Goal: Information Seeking & Learning: Compare options

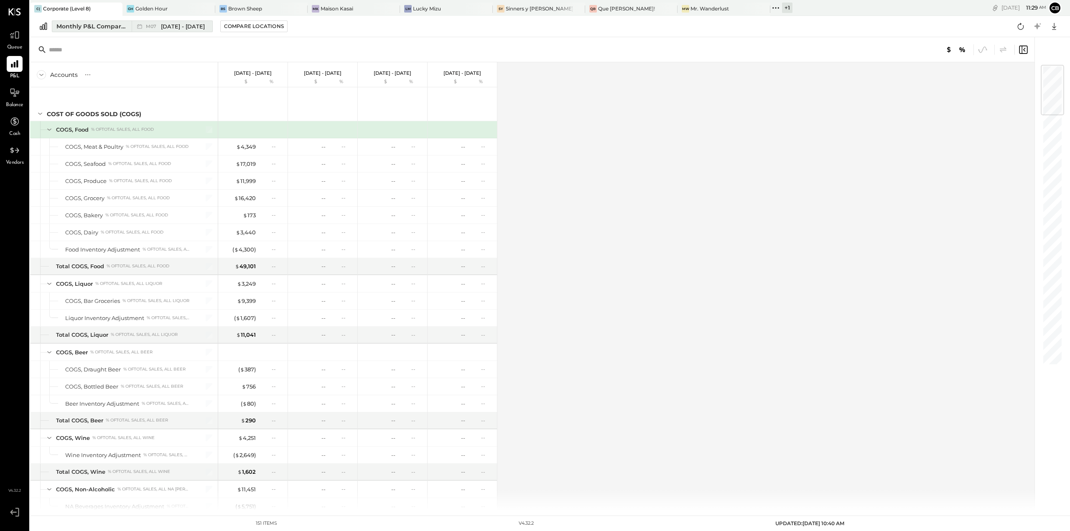
click at [92, 24] on div "Monthly P&L Comparison" at bounding box center [91, 26] width 70 height 8
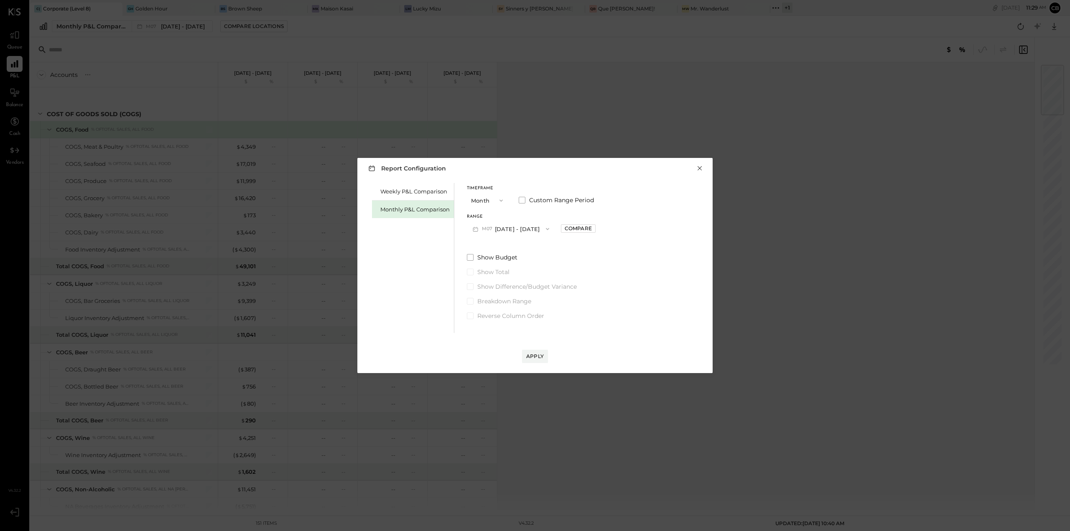
click at [700, 169] on button "×" at bounding box center [700, 168] width 8 height 8
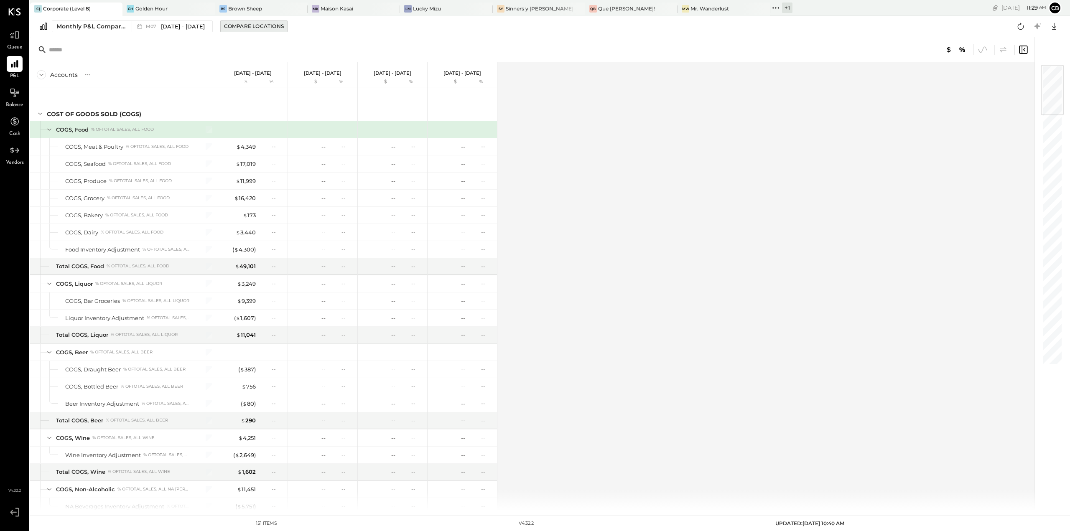
click at [248, 29] on div "Compare Locations" at bounding box center [254, 26] width 60 height 7
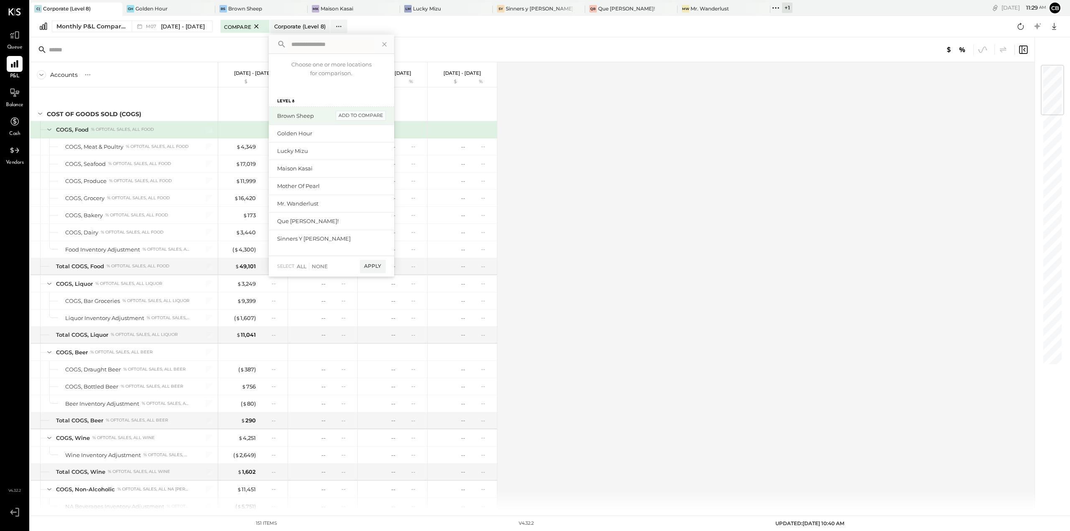
click at [341, 115] on div "add to compare" at bounding box center [360, 116] width 50 height 10
click at [346, 125] on div "add to compare" at bounding box center [360, 126] width 50 height 10
click at [346, 147] on div "add to compare" at bounding box center [360, 147] width 50 height 10
click at [349, 167] on div "add to compare" at bounding box center [360, 168] width 50 height 10
click at [353, 191] on div "add to compare" at bounding box center [360, 189] width 50 height 10
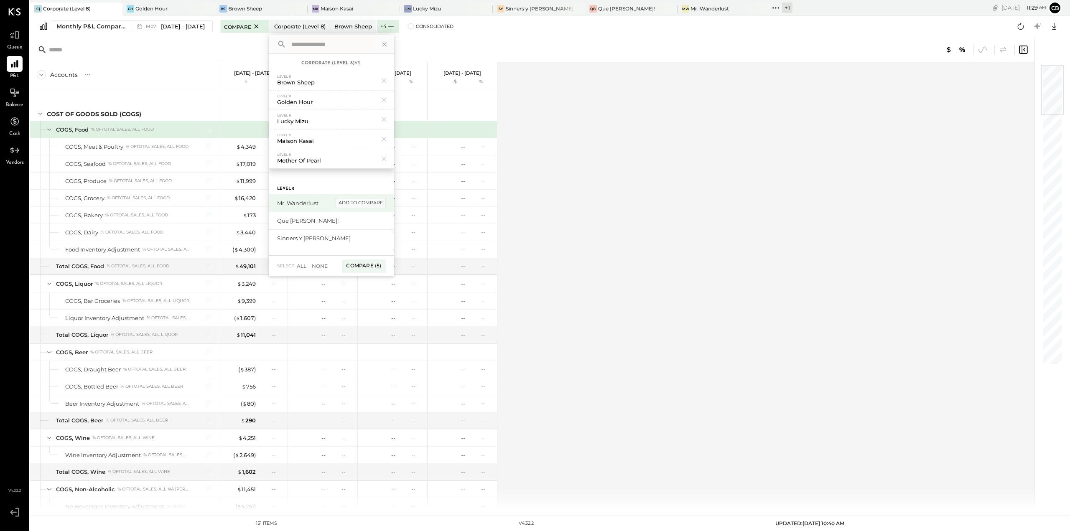
click at [356, 204] on div "add to compare" at bounding box center [360, 203] width 50 height 10
click at [358, 215] on div "Sinners y [PERSON_NAME] add to compare" at bounding box center [331, 221] width 125 height 18
click at [360, 207] on div "add to compare" at bounding box center [360, 203] width 50 height 10
click at [359, 206] on div "add to compare" at bounding box center [360, 203] width 50 height 10
click at [349, 281] on div "Compare (8)" at bounding box center [363, 281] width 44 height 13
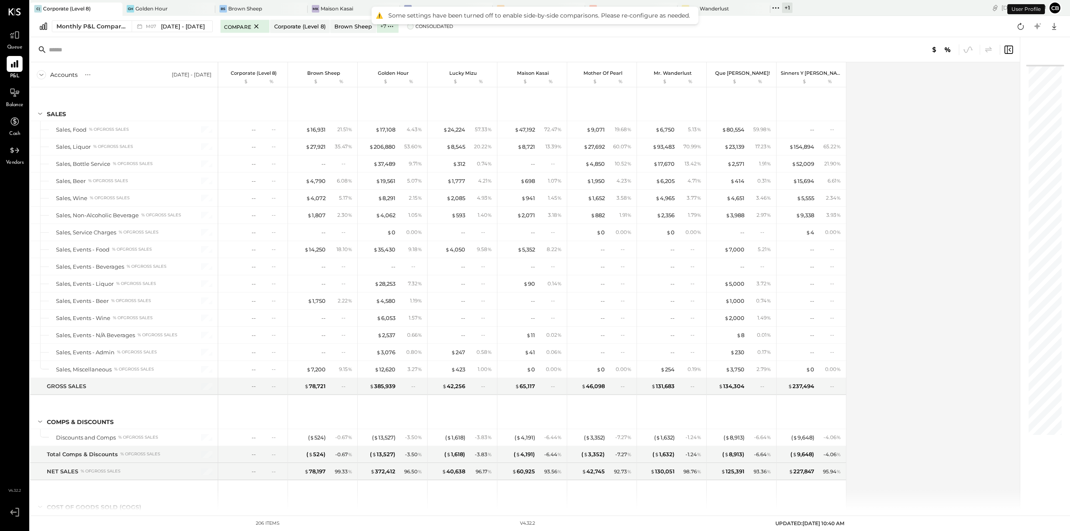
click at [407, 26] on span at bounding box center [410, 26] width 7 height 7
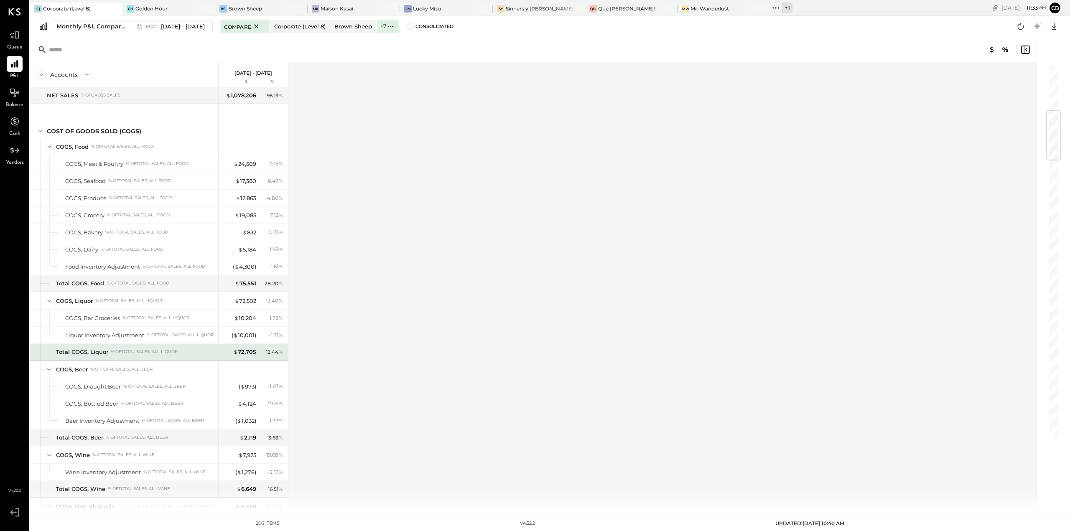
scroll to position [418, 0]
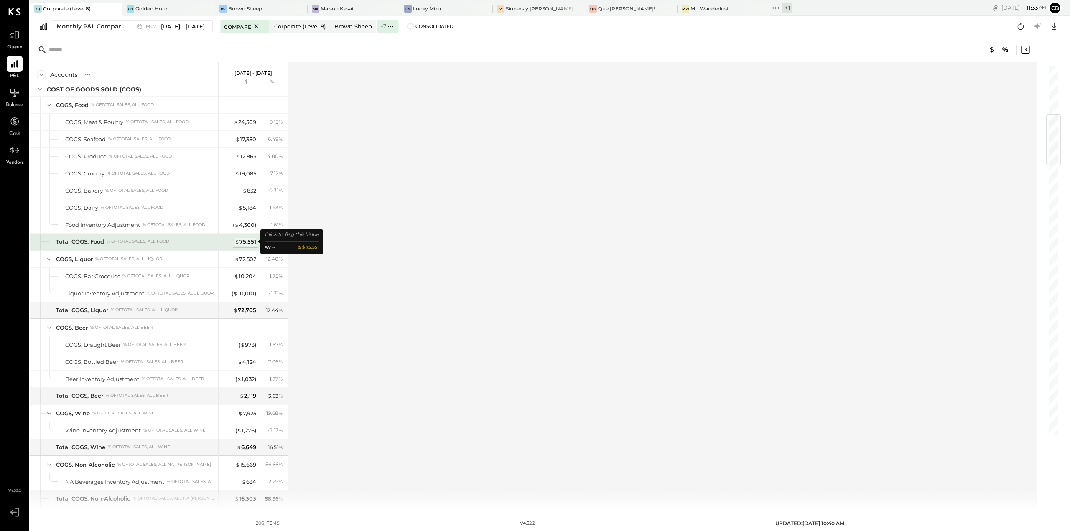
click at [251, 243] on div "$ 75,551" at bounding box center [245, 242] width 21 height 8
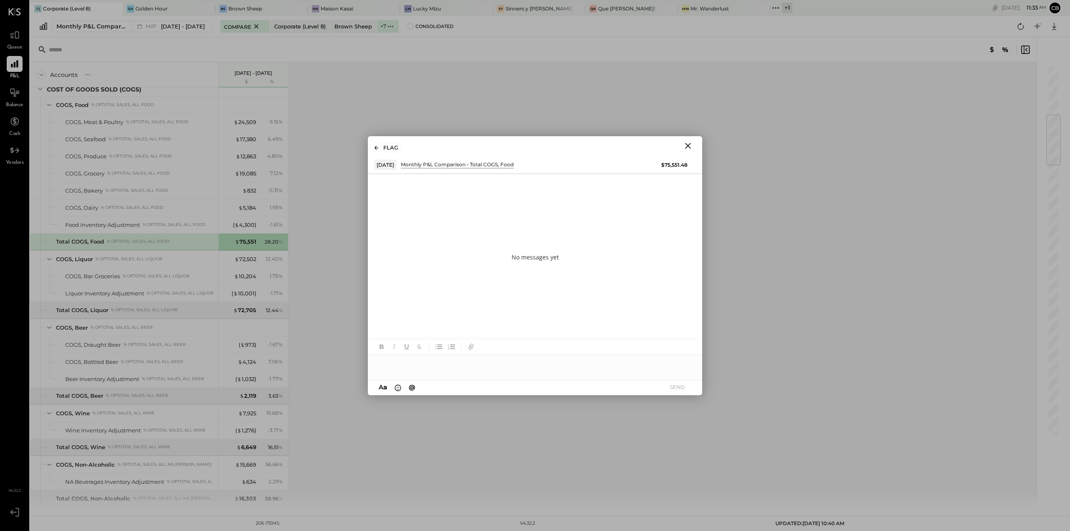
click at [686, 148] on icon "Close" at bounding box center [688, 146] width 10 height 10
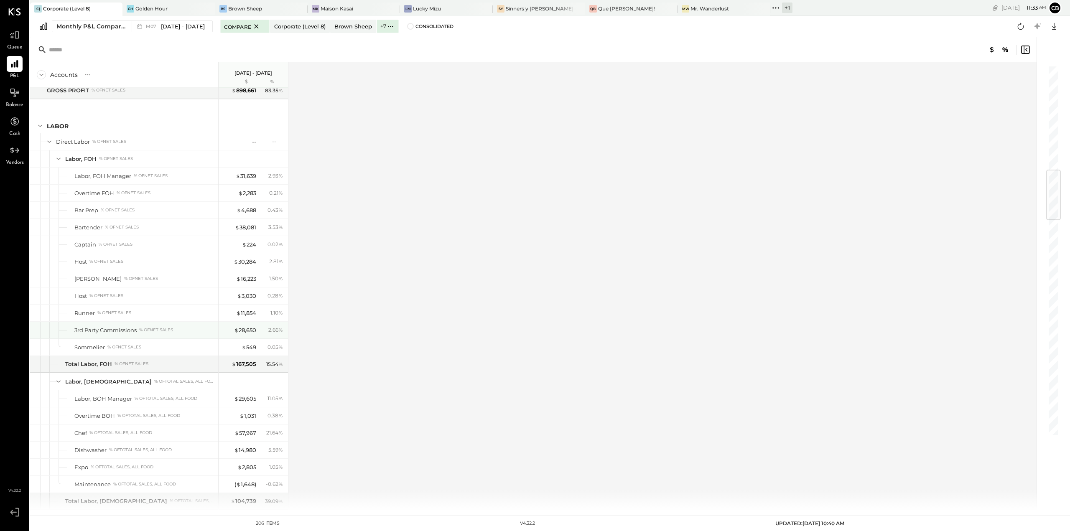
scroll to position [919, 0]
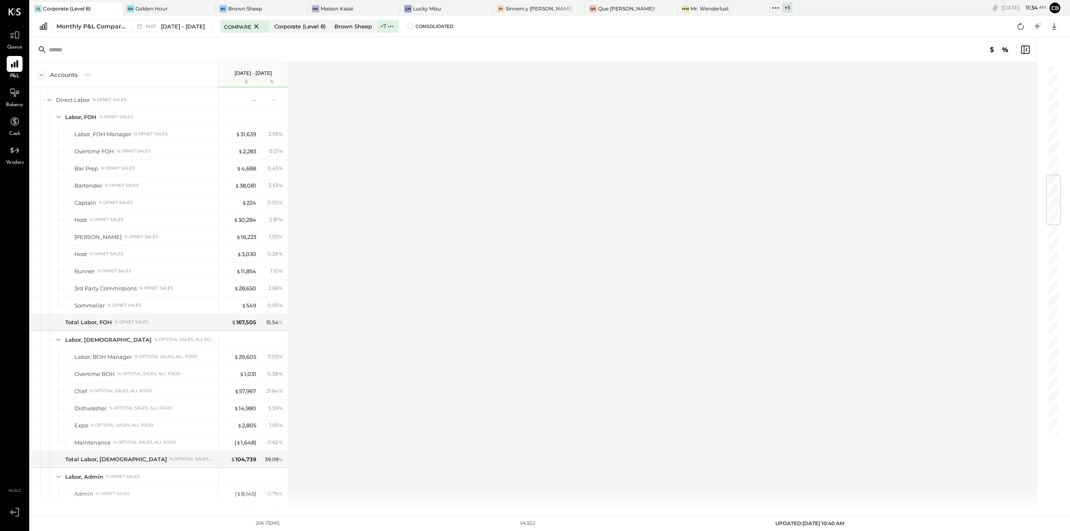
click at [736, 250] on div "Accounts S % GL [DATE] - [DATE] $ % SALES Sales, Food % of GROSS SALES Sales, L…" at bounding box center [533, 286] width 1007 height 448
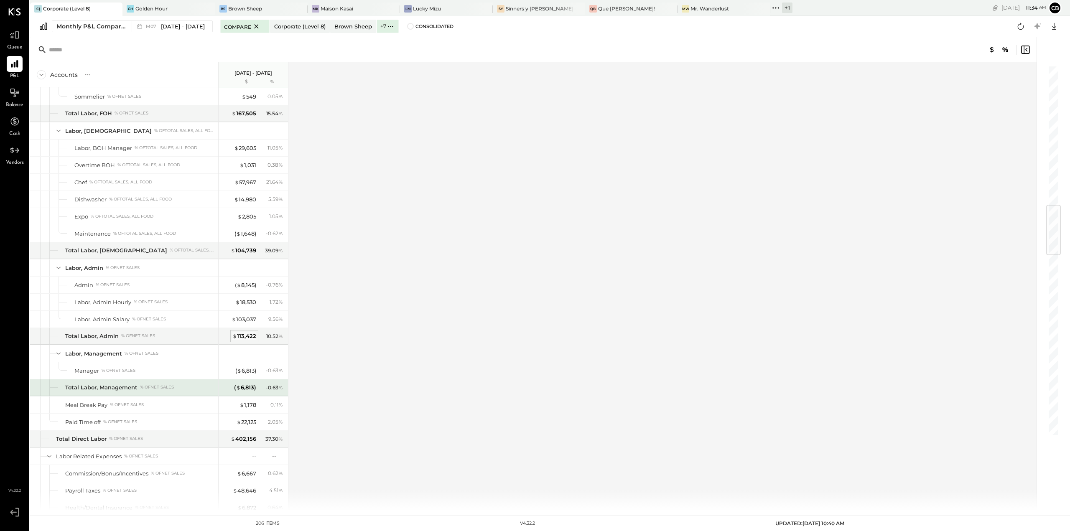
scroll to position [1212, 0]
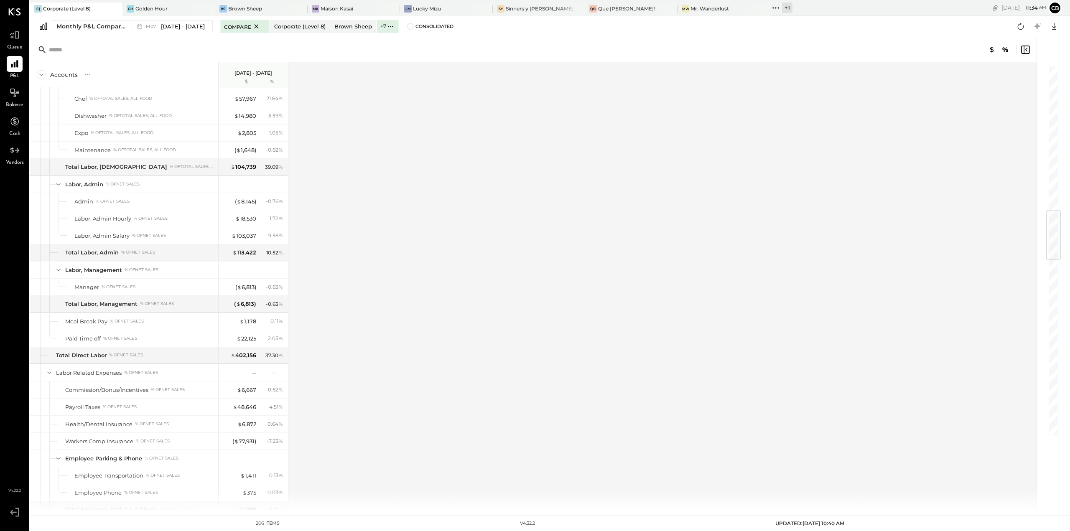
click at [767, 235] on div "Accounts S % GL [DATE] - [DATE] $ % SALES Sales, Food % of GROSS SALES Sales, L…" at bounding box center [533, 286] width 1007 height 448
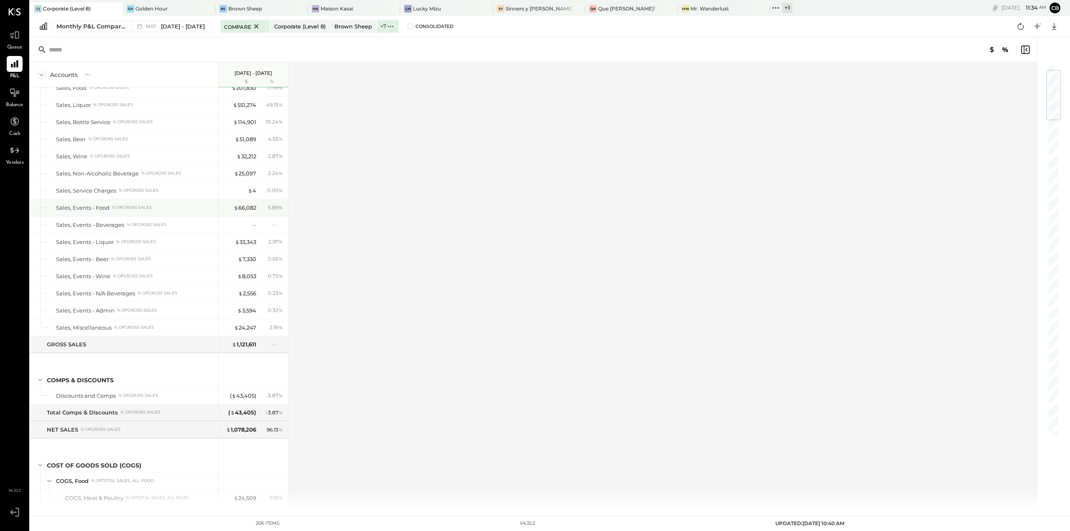
scroll to position [0, 0]
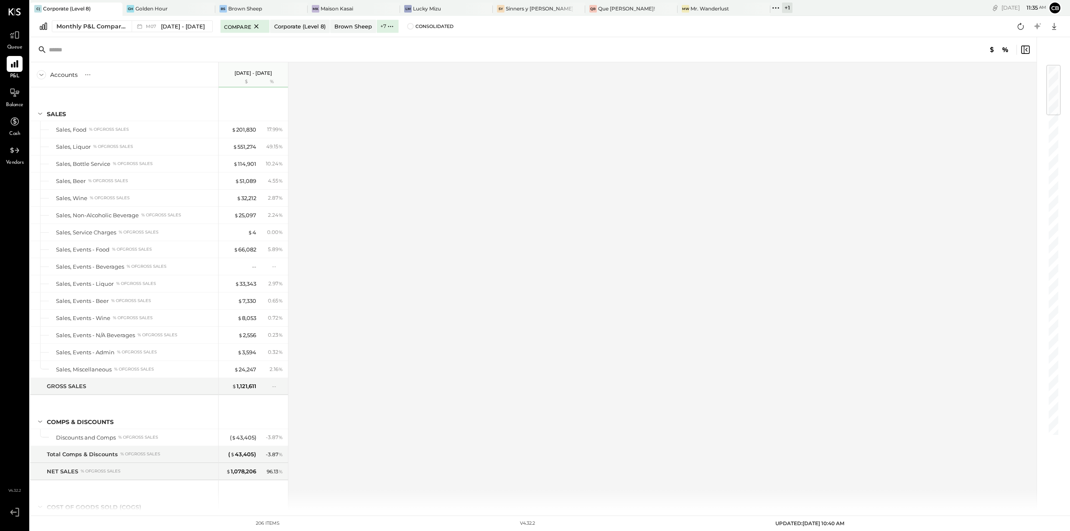
click at [625, 263] on div "Accounts S % GL [DATE] - [DATE] $ % SALES Sales, Food % of GROSS SALES Sales, L…" at bounding box center [533, 286] width 1007 height 448
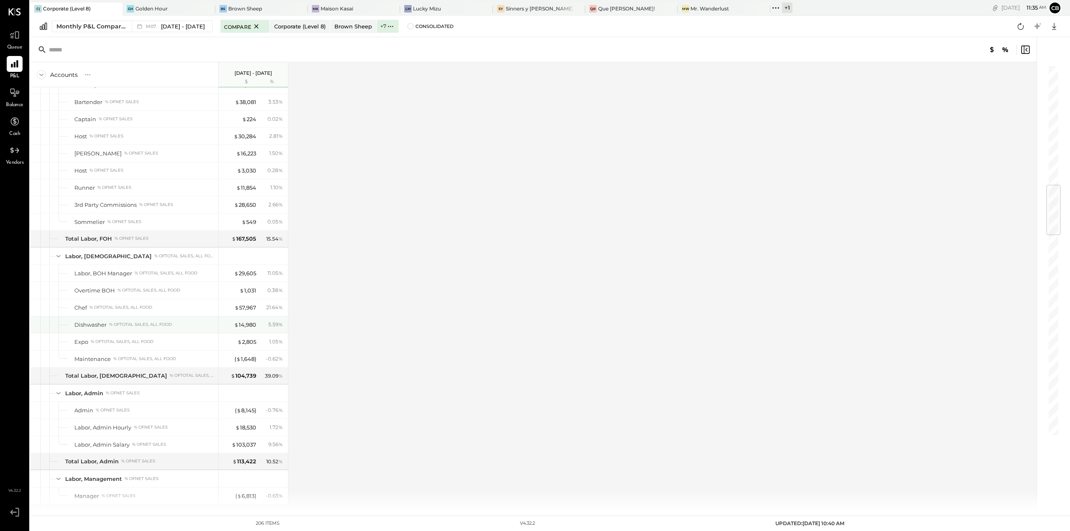
scroll to position [1044, 0]
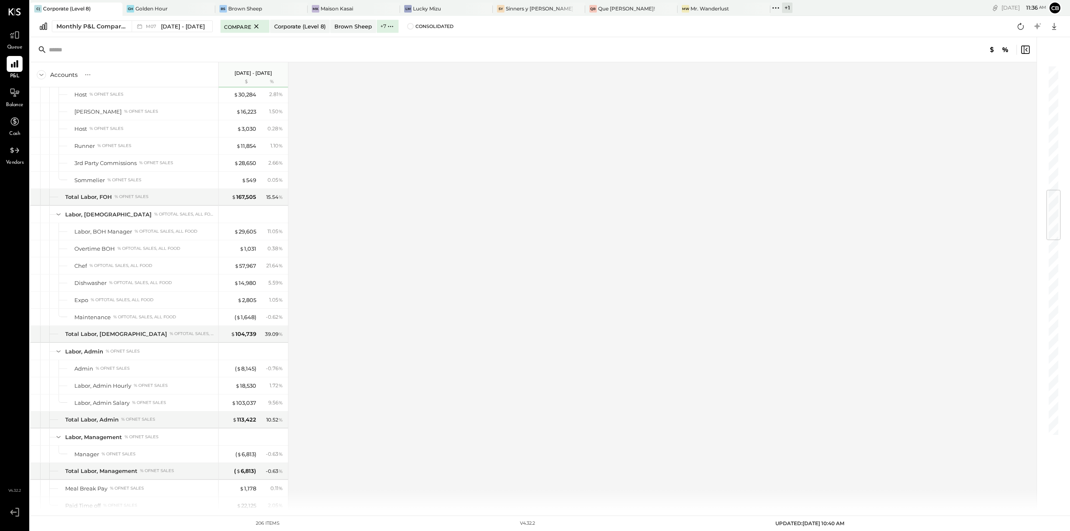
click at [706, 268] on div "Accounts S % GL [DATE] - [DATE] $ % SALES Sales, Food % of GROSS SALES Sales, L…" at bounding box center [533, 286] width 1007 height 448
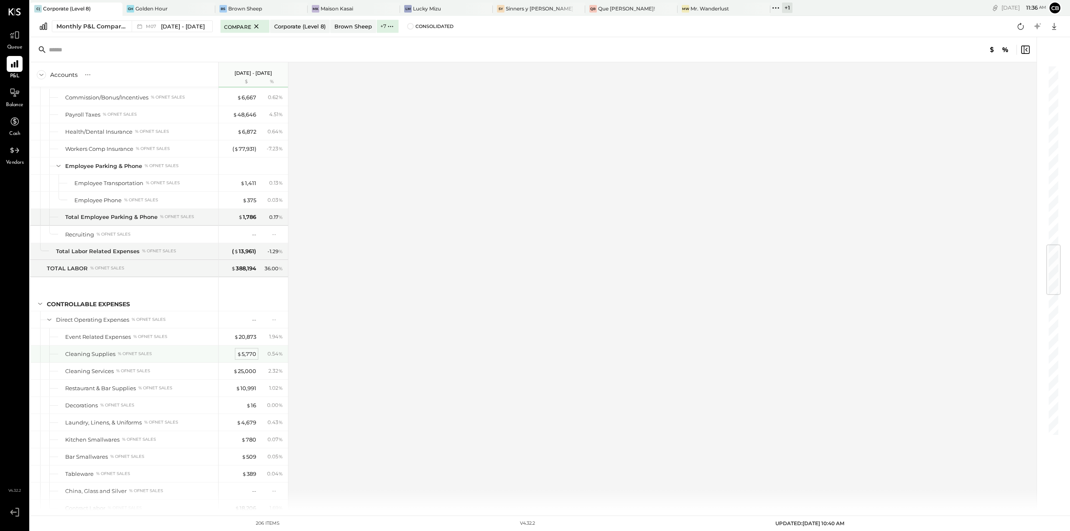
scroll to position [1629, 0]
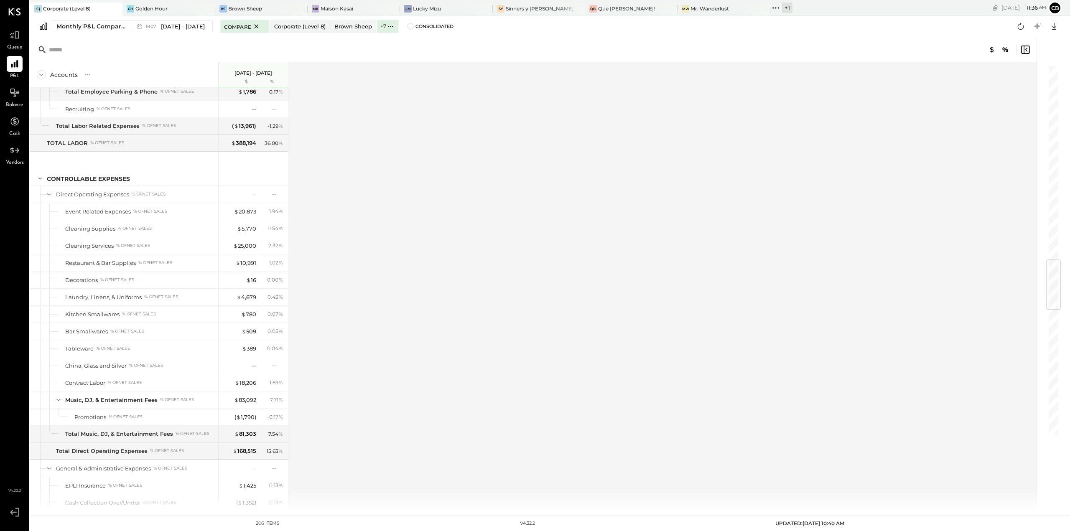
click at [519, 284] on div "Accounts S % GL [DATE] - [DATE] $ % SALES Sales, Food % of GROSS SALES Sales, L…" at bounding box center [533, 286] width 1007 height 448
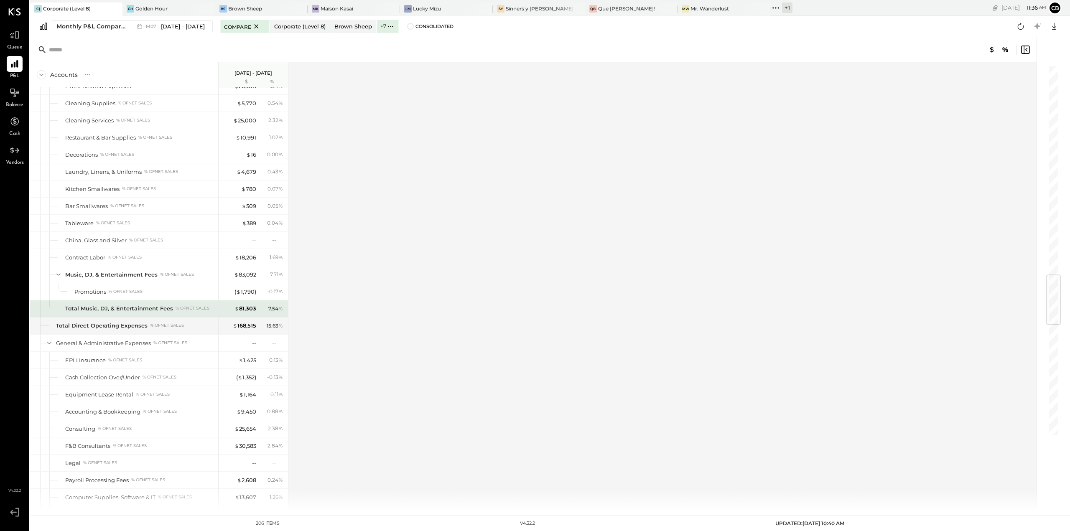
scroll to position [1797, 0]
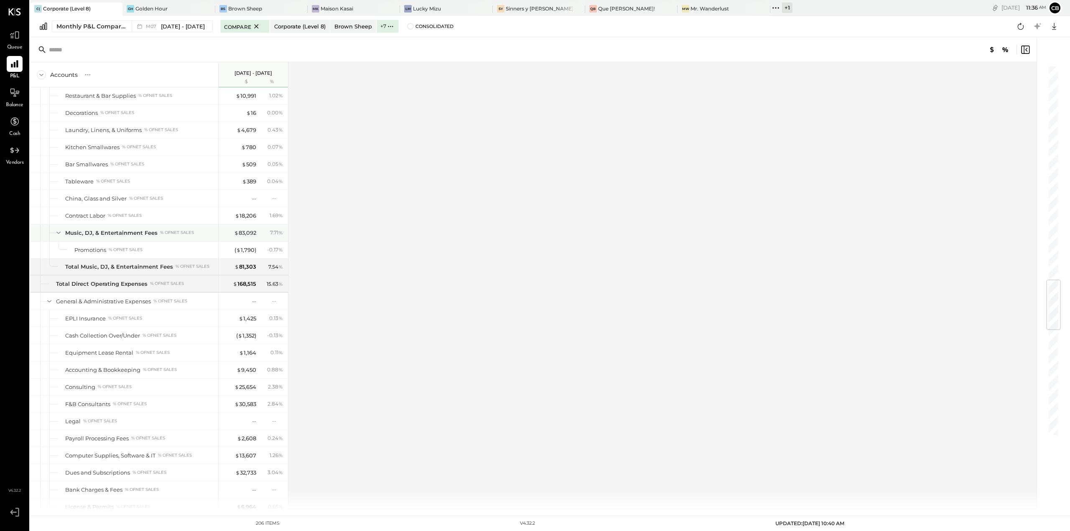
click at [62, 234] on icon at bounding box center [58, 232] width 9 height 9
click at [359, 280] on div "Accounts S % GL [DATE] - [DATE] $ % SALES Sales, Food % of GROSS SALES Sales, L…" at bounding box center [533, 286] width 1007 height 448
click at [248, 265] on div "$ 81,303" at bounding box center [245, 267] width 22 height 8
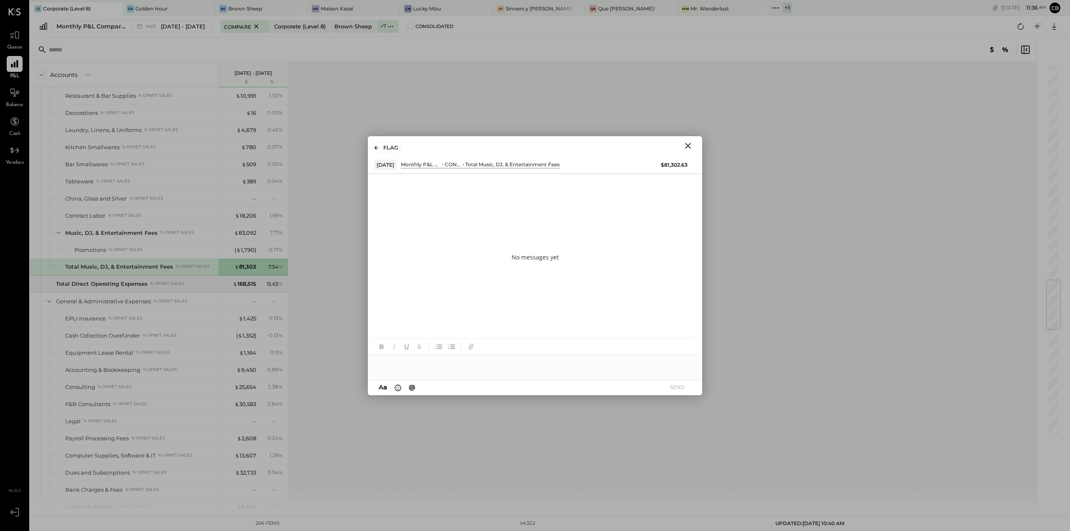
click at [693, 145] on button "Close" at bounding box center [687, 145] width 15 height 11
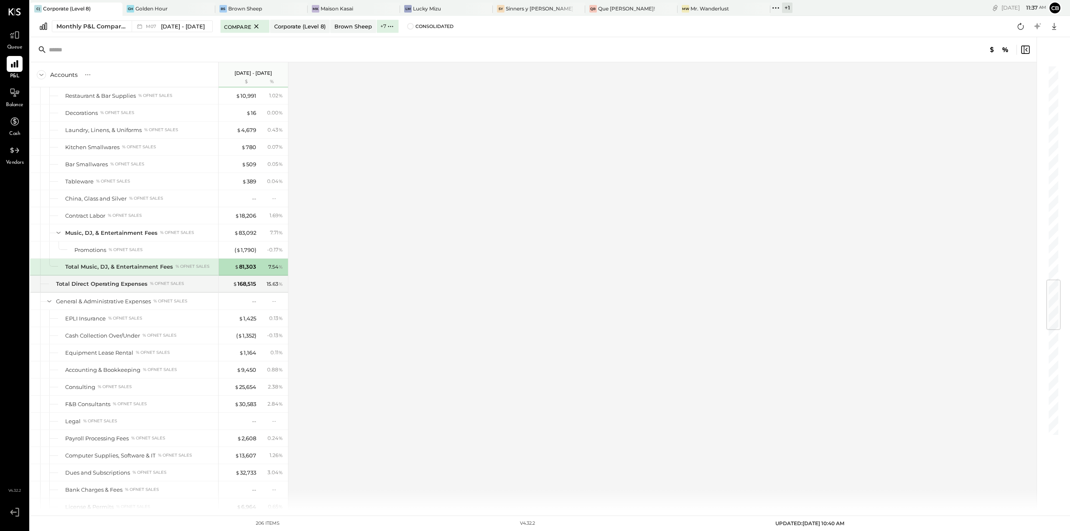
click at [385, 295] on div "Accounts S % GL [DATE] - [DATE] $ % SALES Sales, Food % of GROSS SALES Sales, L…" at bounding box center [533, 286] width 1007 height 448
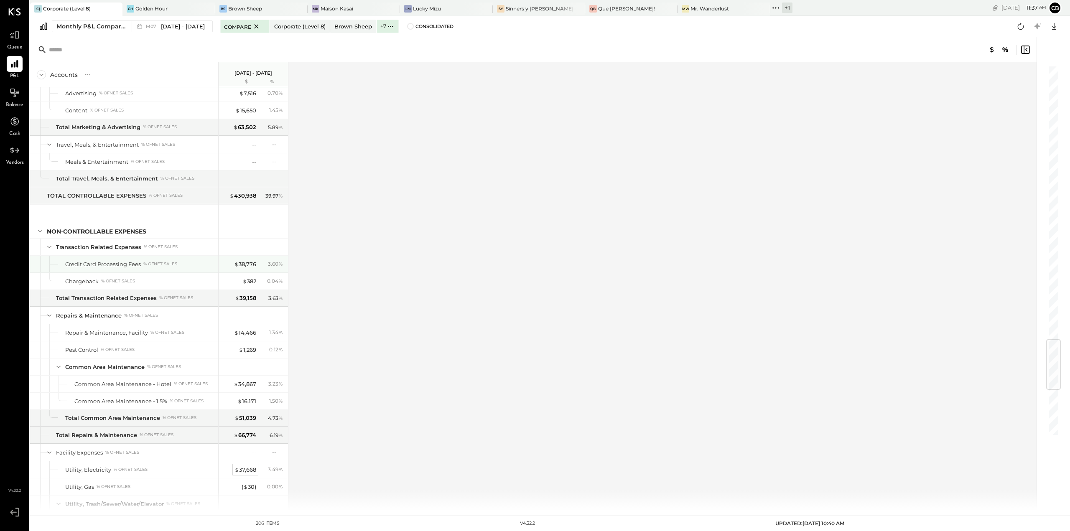
scroll to position [2256, 0]
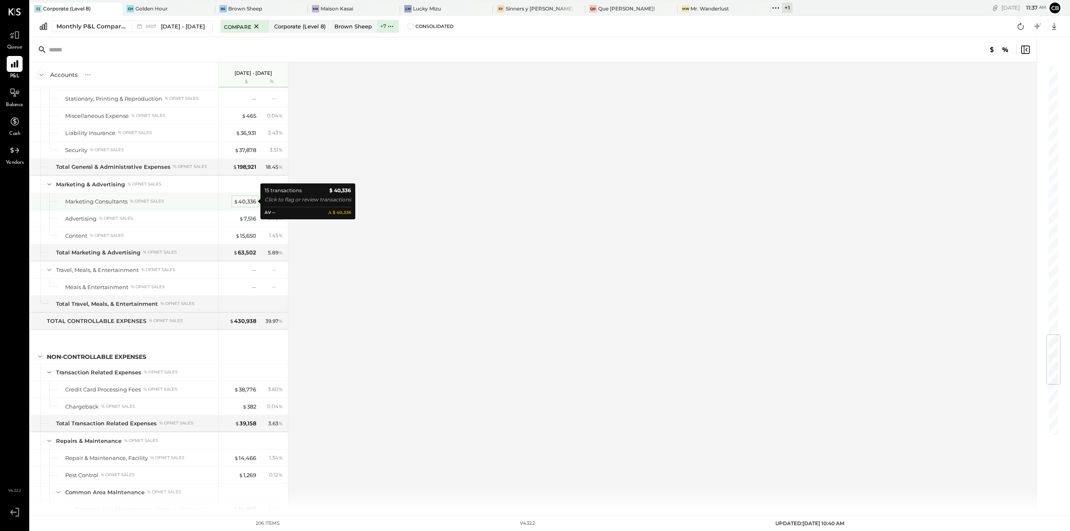
click at [244, 203] on div "$ 40,336" at bounding box center [245, 202] width 23 height 8
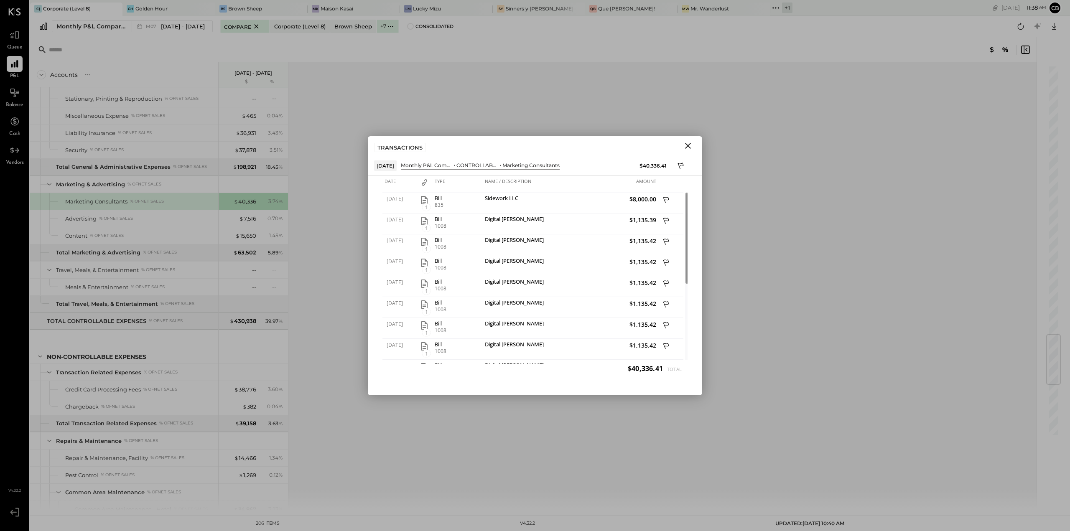
click at [686, 146] on icon "Close" at bounding box center [688, 146] width 10 height 10
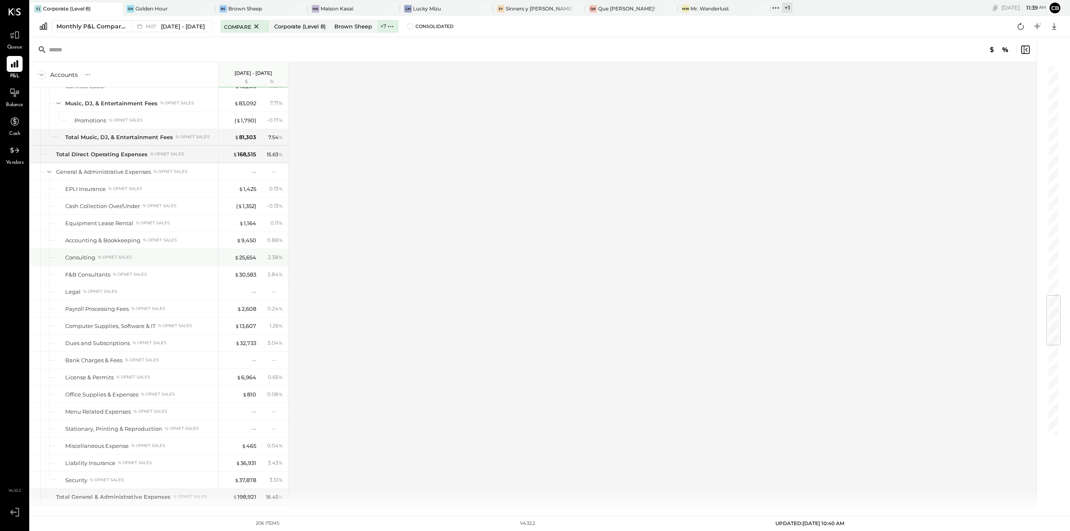
scroll to position [2010, 0]
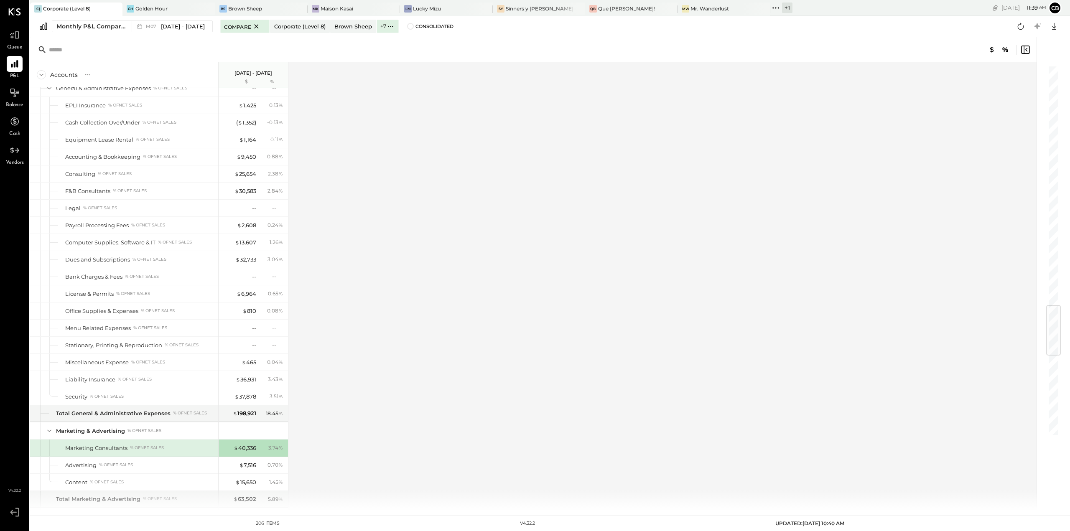
click at [471, 207] on div "Accounts S % GL [DATE] - [DATE] $ % SALES Sales, Food % of GROSS SALES Sales, L…" at bounding box center [533, 286] width 1007 height 448
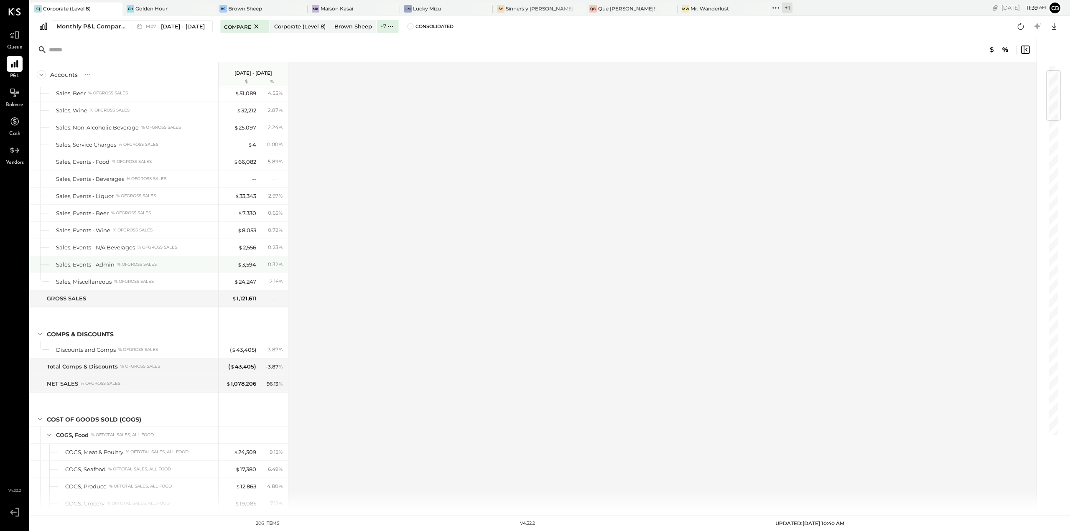
scroll to position [0, 0]
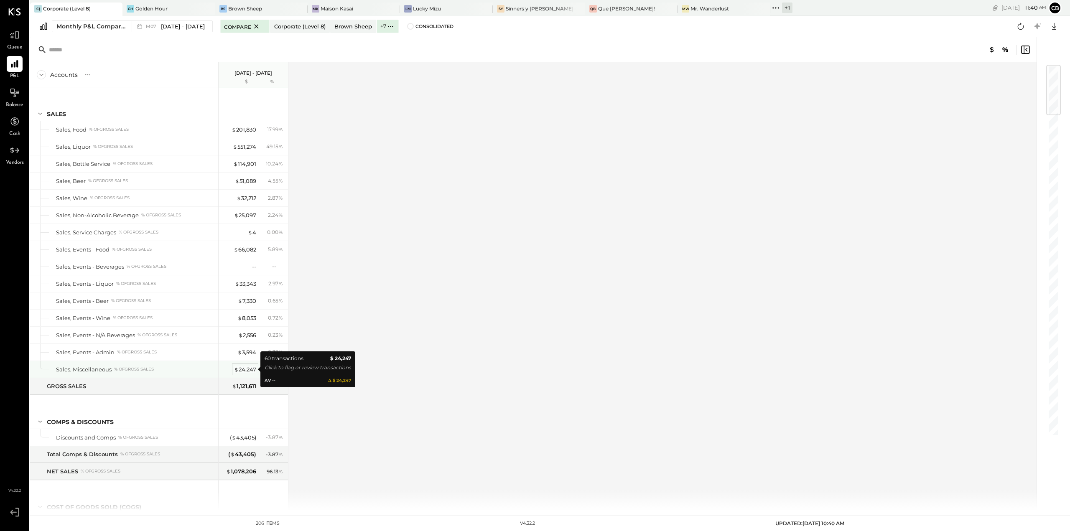
click at [236, 368] on span "$" at bounding box center [236, 369] width 5 height 7
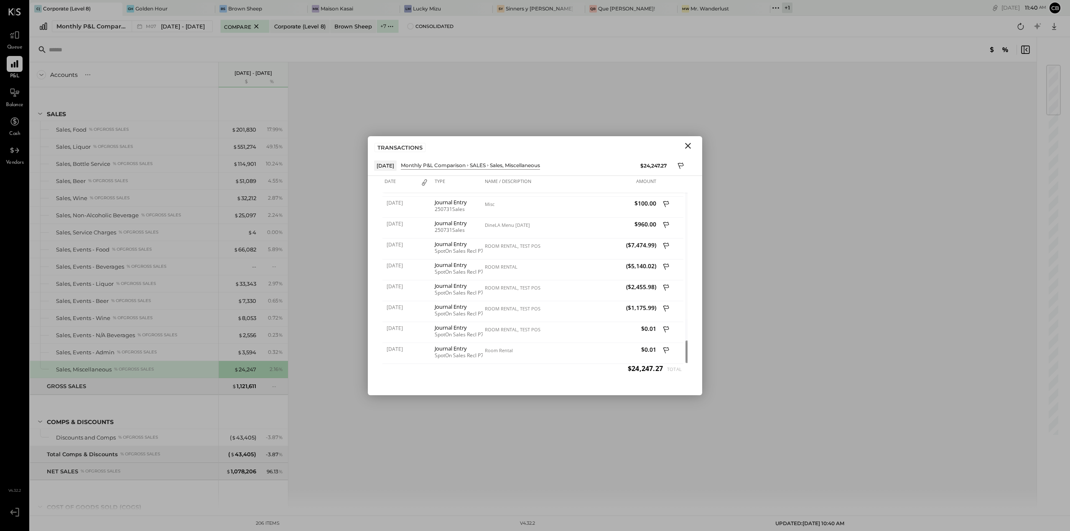
click at [689, 149] on icon "Close" at bounding box center [688, 146] width 10 height 10
